Goal: Check status: Check status

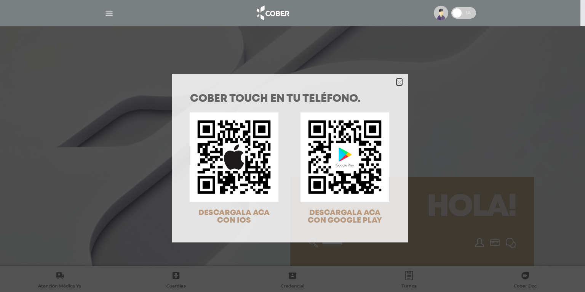
click at [399, 81] on icon "Close" at bounding box center [399, 83] width 6 height 6
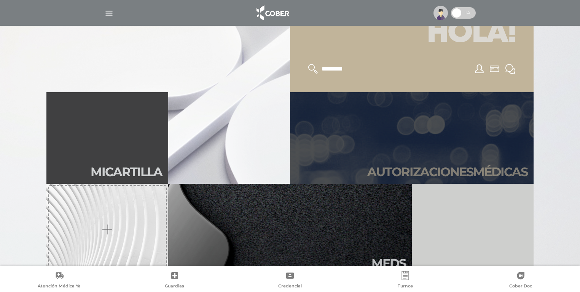
scroll to position [183, 0]
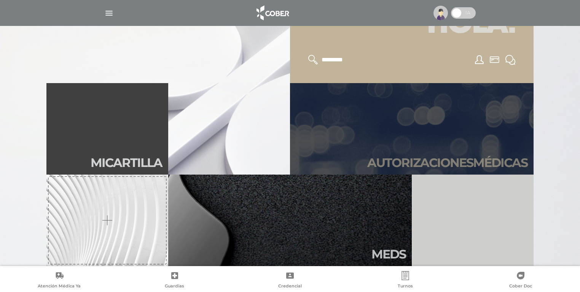
click at [411, 160] on h2 "Autori zaciones médicas" at bounding box center [447, 162] width 160 height 14
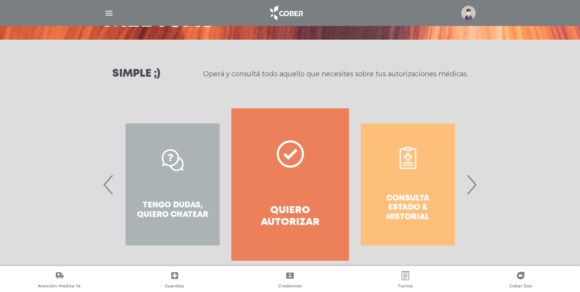
scroll to position [91, 0]
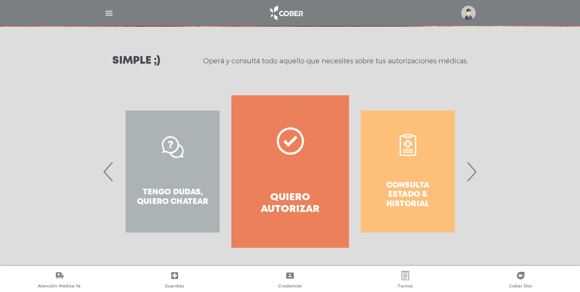
click at [475, 171] on span "›" at bounding box center [471, 171] width 15 height 41
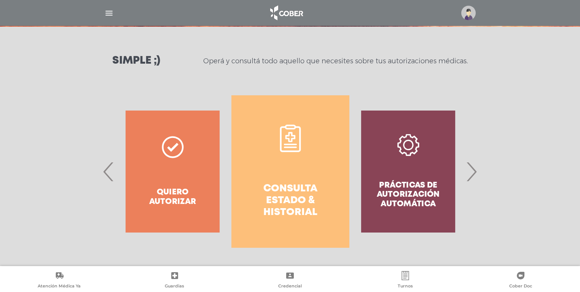
click at [292, 188] on h4 "Consulta estado & historial" at bounding box center [290, 201] width 90 height 36
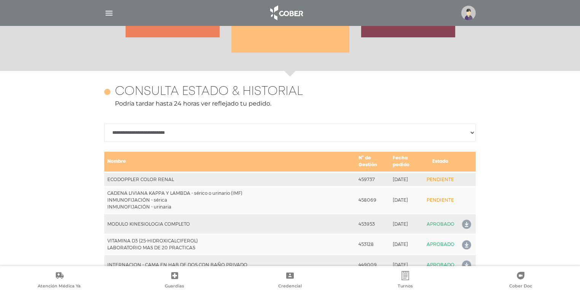
scroll to position [303, 0]
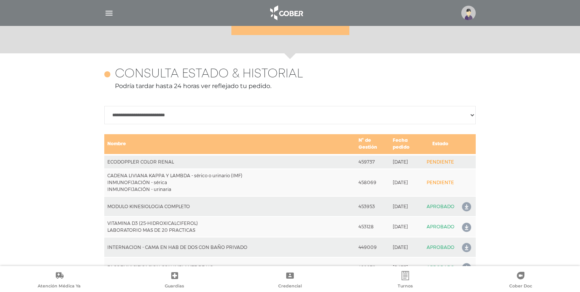
click at [406, 160] on td "2025-10-02" at bounding box center [407, 162] width 34 height 14
click at [400, 178] on td "2025-09-26" at bounding box center [407, 182] width 34 height 27
click at [358, 140] on td "N° de Gestión" at bounding box center [372, 144] width 34 height 21
click at [473, 115] on select "**********" at bounding box center [289, 115] width 371 height 18
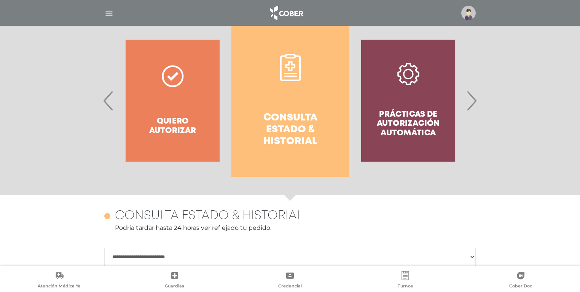
scroll to position [151, 0]
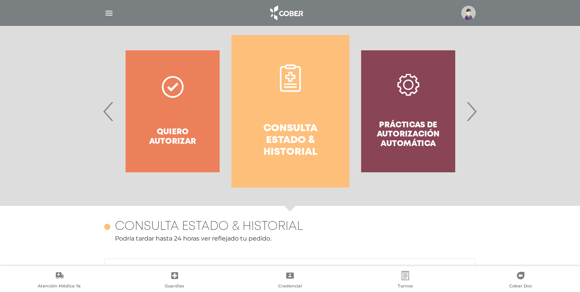
click at [471, 116] on span "›" at bounding box center [471, 111] width 15 height 41
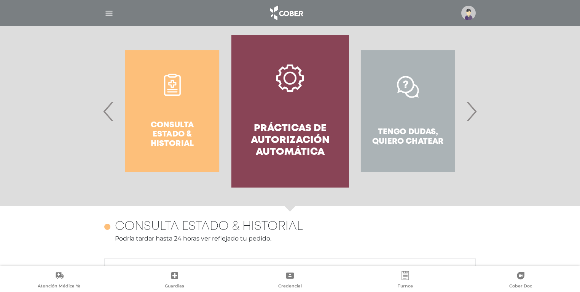
click at [472, 117] on span "›" at bounding box center [471, 111] width 15 height 41
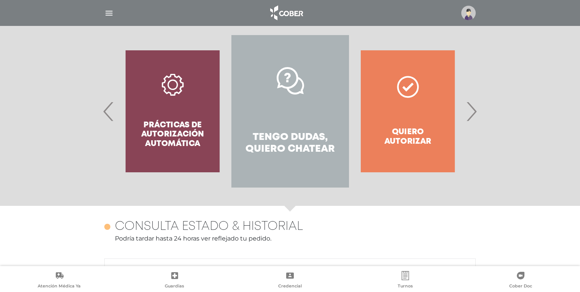
click at [299, 144] on h4 "Tengo dudas, quiero chatear" at bounding box center [290, 143] width 90 height 24
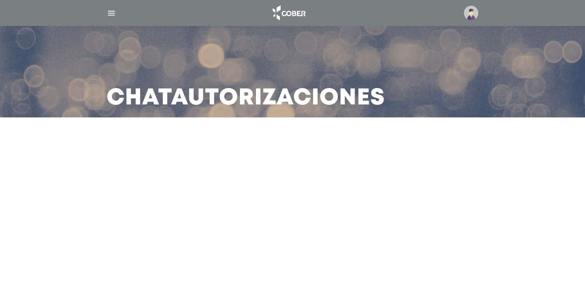
drag, startPoint x: 313, startPoint y: 102, endPoint x: 179, endPoint y: 67, distance: 139.1
click at [308, 100] on h3 "Chat Autorizaciones" at bounding box center [246, 98] width 278 height 20
click at [109, 12] on img "button" at bounding box center [112, 13] width 10 height 10
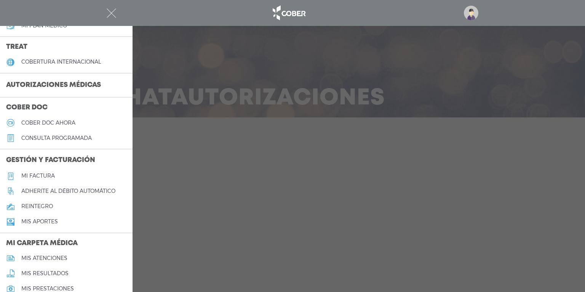
scroll to position [152, 0]
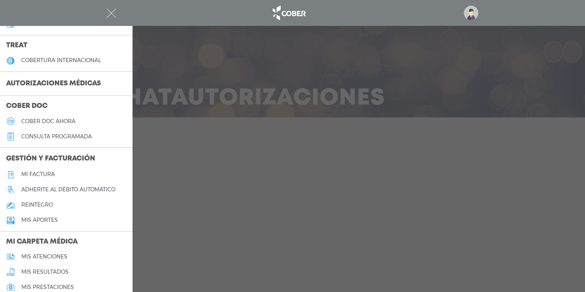
click at [73, 81] on h3 "Autorizaciones médicas" at bounding box center [53, 84] width 107 height 14
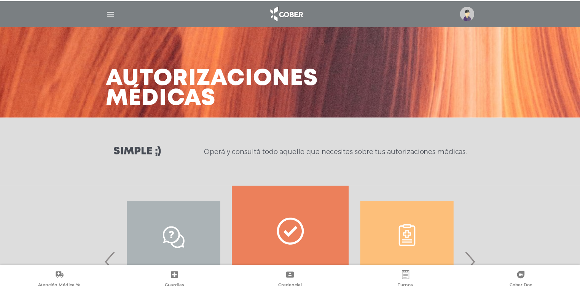
scroll to position [91, 0]
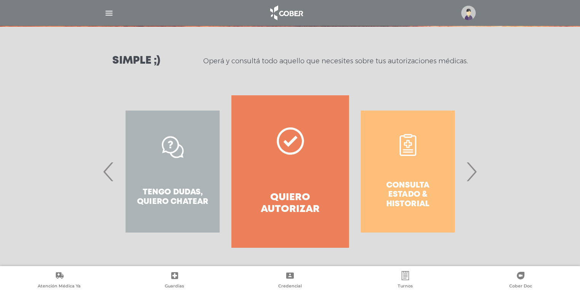
click at [288, 143] on polygon at bounding box center [290, 140] width 14 height 11
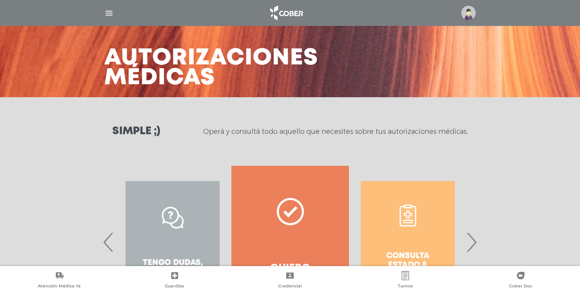
scroll to position [0, 0]
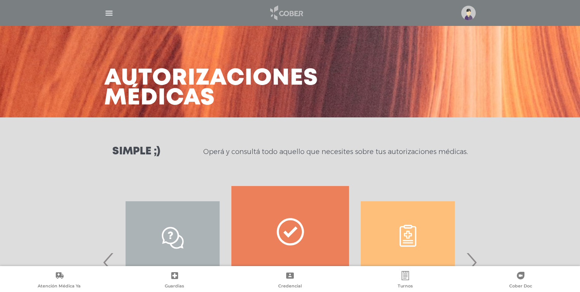
click at [286, 16] on img at bounding box center [286, 13] width 40 height 18
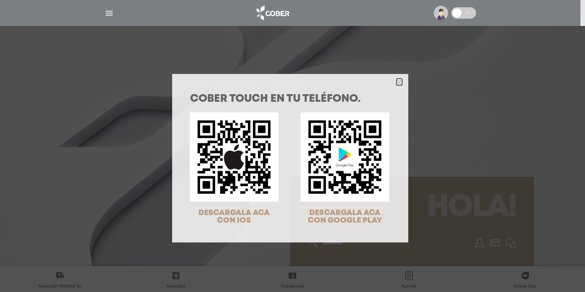
click at [398, 80] on icon "Close" at bounding box center [399, 83] width 6 height 6
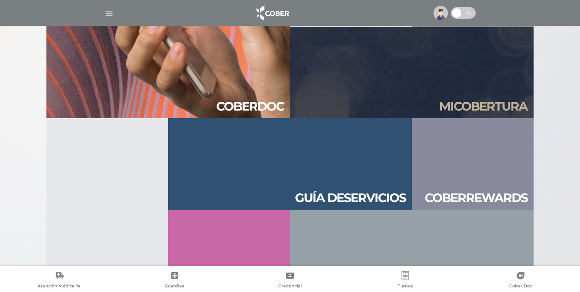
scroll to position [822, 0]
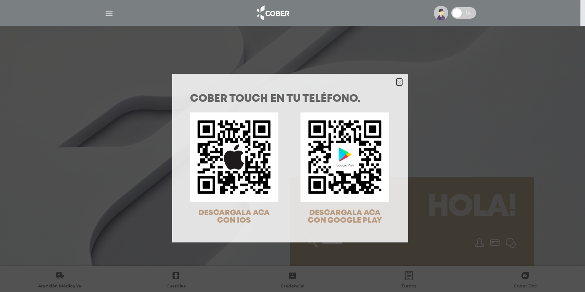
click at [396, 83] on icon "Close" at bounding box center [399, 83] width 6 height 6
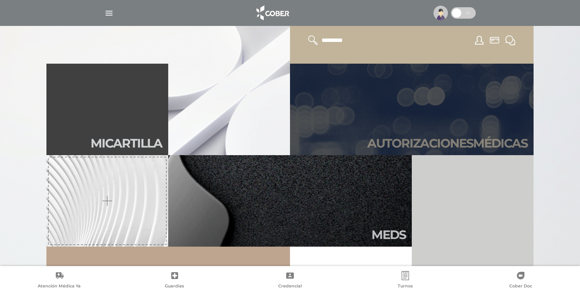
scroll to position [213, 0]
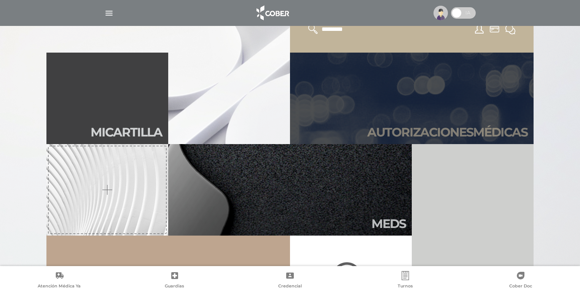
click at [403, 128] on h2 "Autori zaciones médicas" at bounding box center [447, 132] width 160 height 14
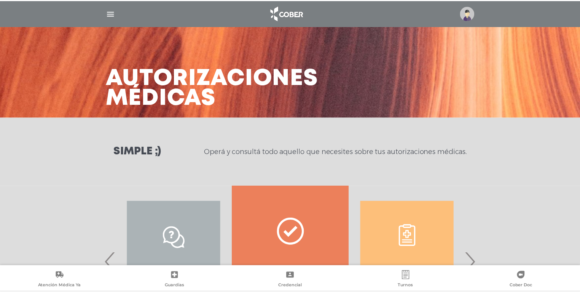
scroll to position [91, 0]
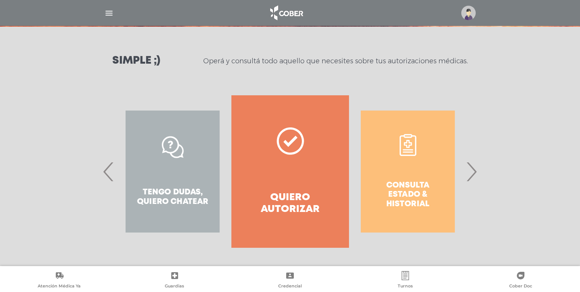
click at [473, 174] on span "›" at bounding box center [471, 171] width 15 height 41
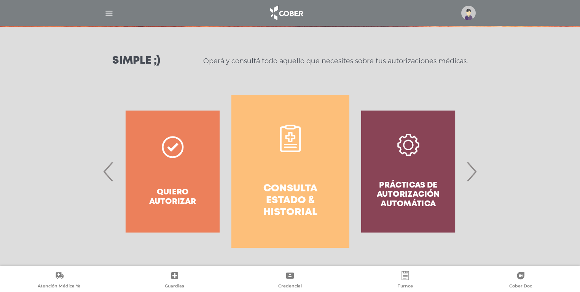
click at [288, 192] on h4 "Consulta estado & historial" at bounding box center [290, 201] width 90 height 36
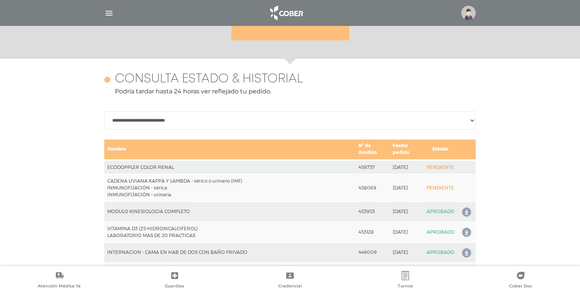
scroll to position [338, 0]
